Goal: Task Accomplishment & Management: Manage account settings

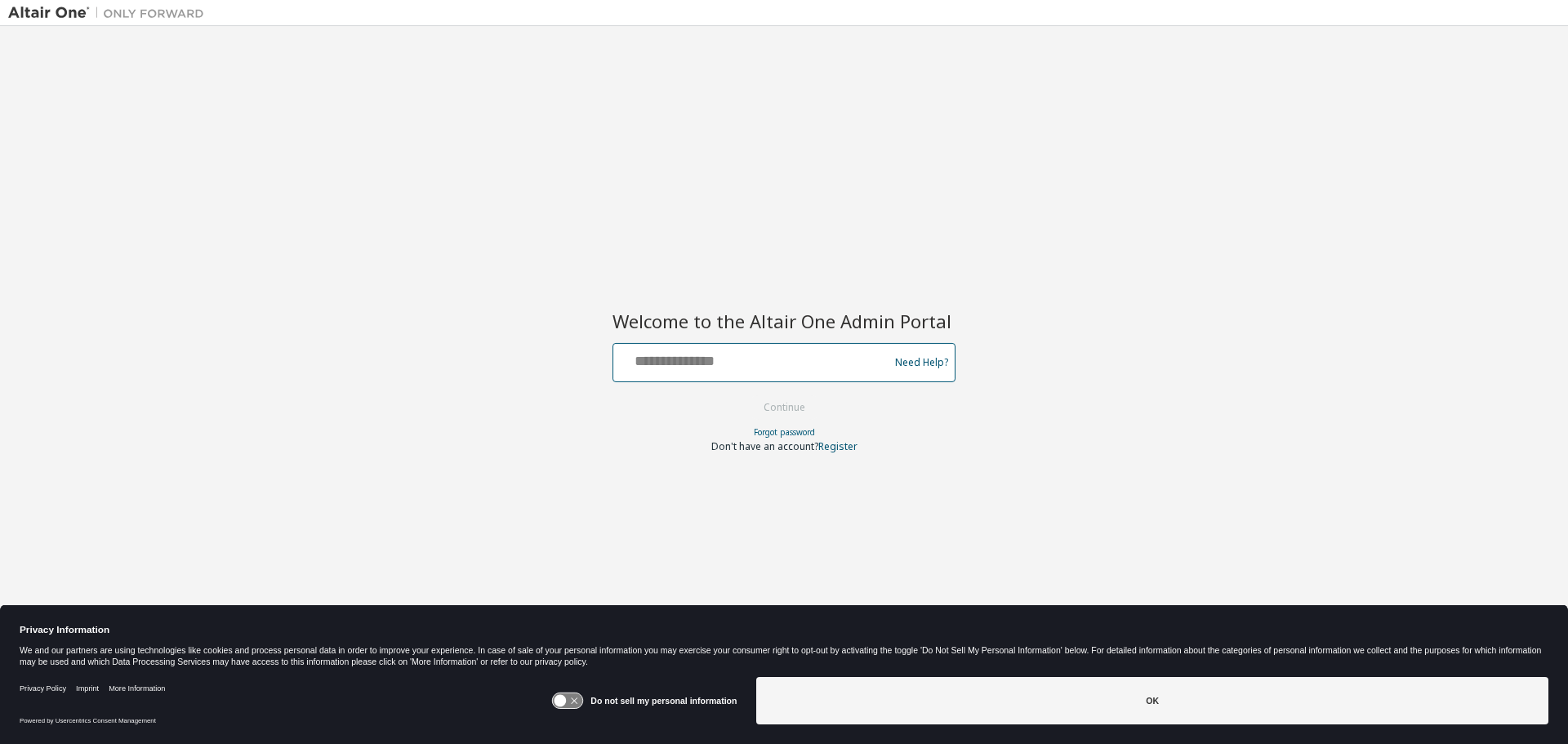
click at [778, 363] on input "text" at bounding box center [752, 359] width 267 height 24
type input "**********"
click at [789, 409] on button "Continue" at bounding box center [784, 407] width 76 height 25
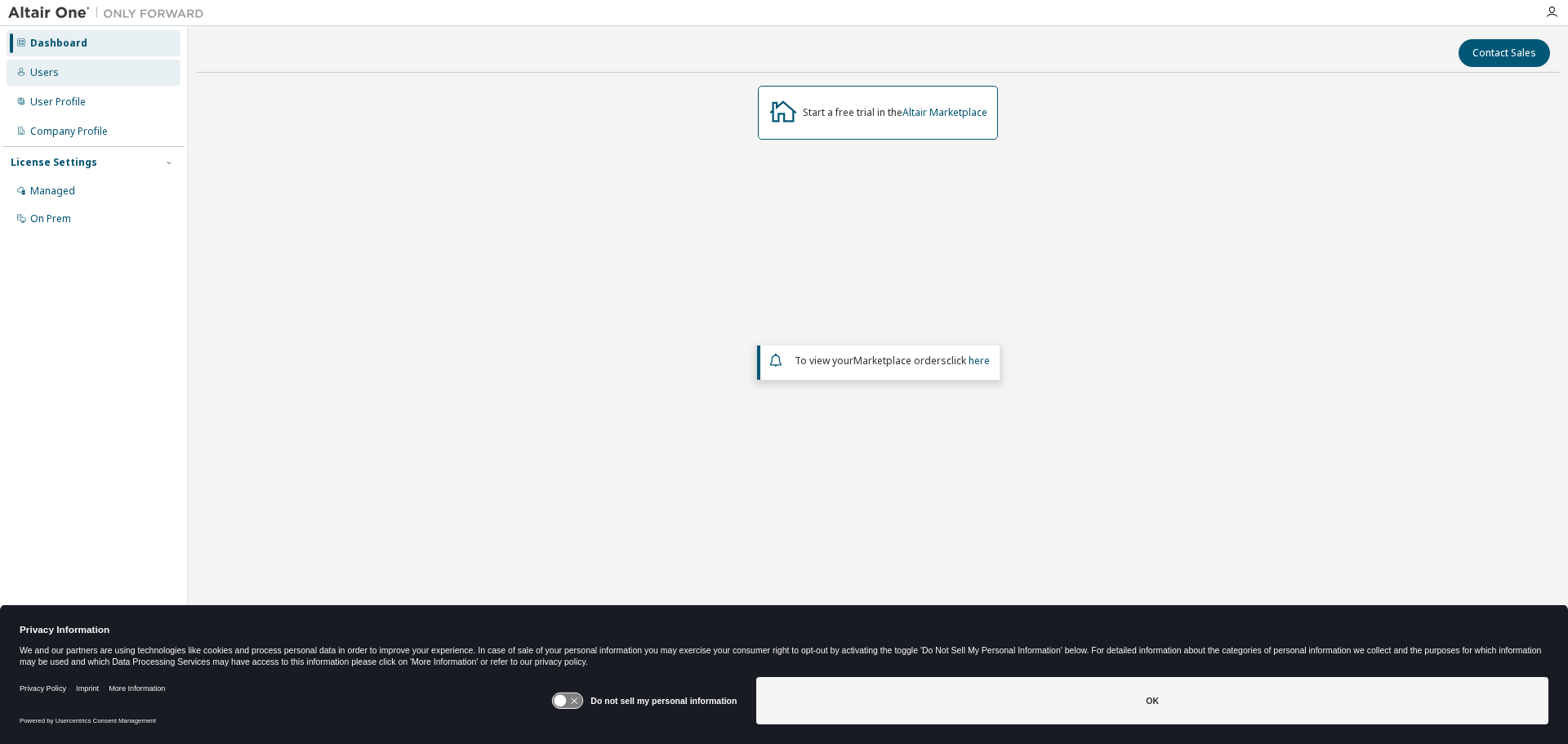
click at [60, 69] on div "Users" at bounding box center [94, 73] width 174 height 27
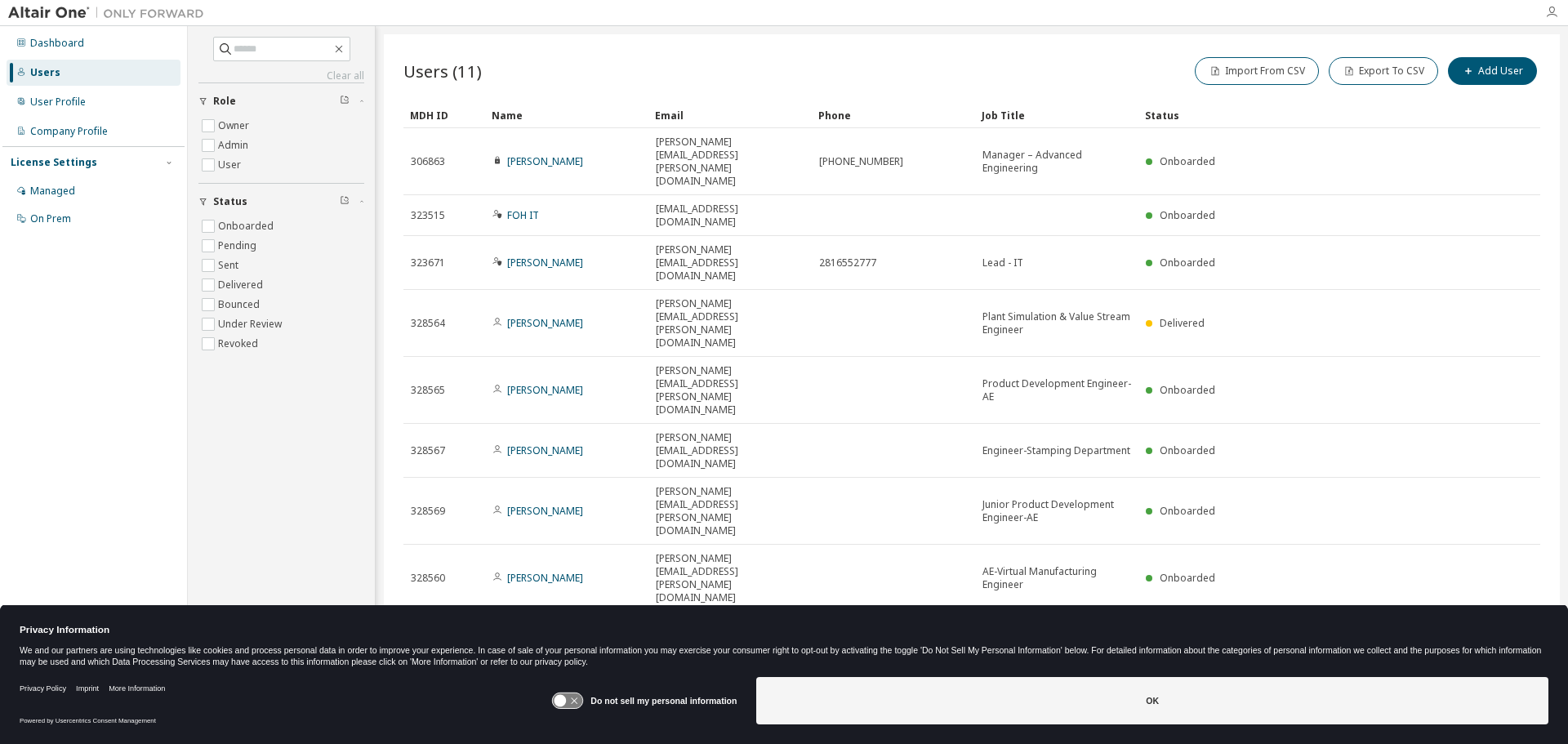
click at [1548, 17] on icon "button" at bounding box center [1551, 12] width 13 height 13
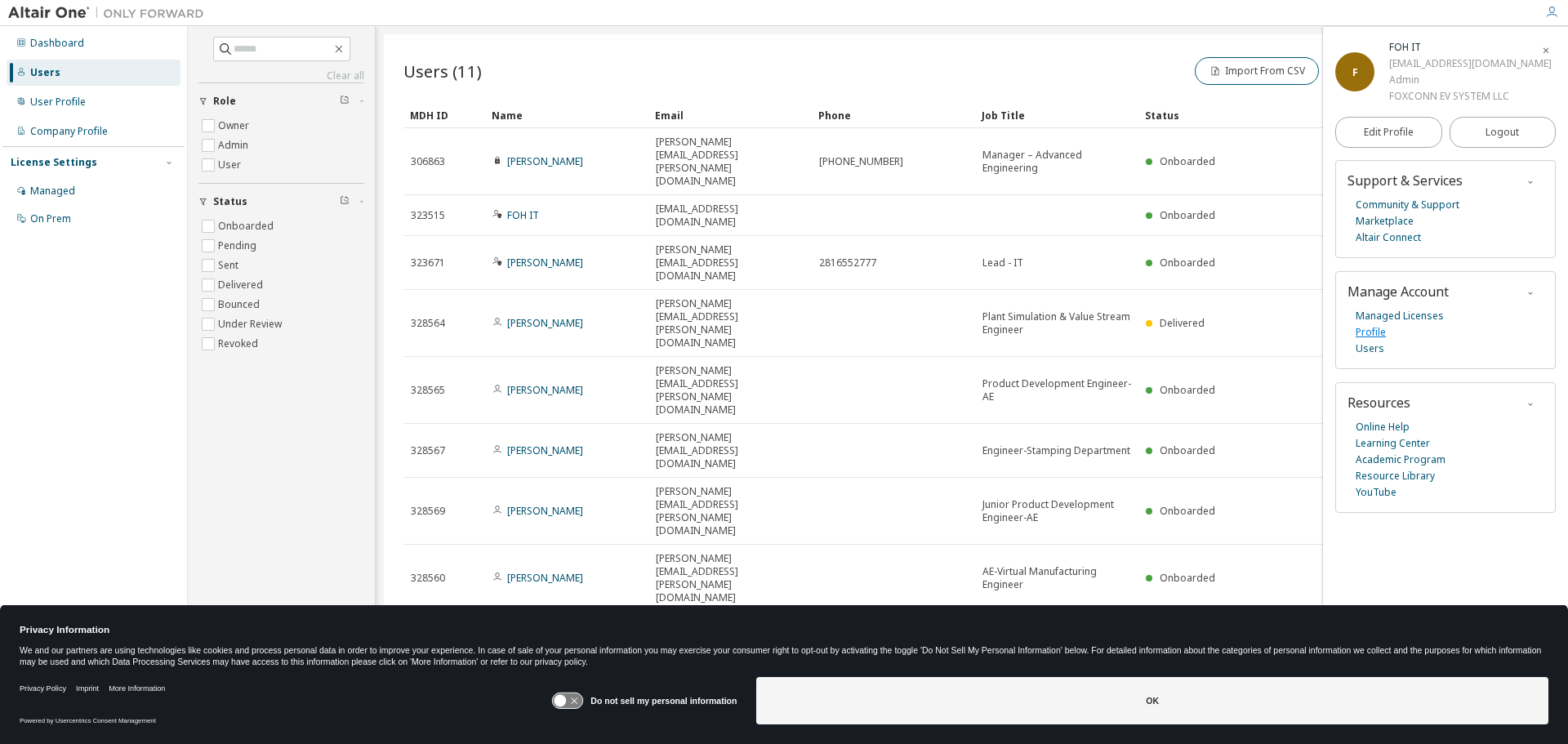
click at [1379, 334] on link "Profile" at bounding box center [1371, 332] width 31 height 17
